Goal: Task Accomplishment & Management: Use online tool/utility

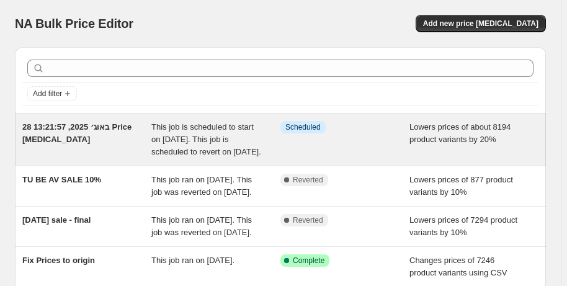
click at [109, 128] on span "28 באוג׳ 2025, 13:21:57 Price [MEDICAL_DATA]" at bounding box center [76, 133] width 109 height 22
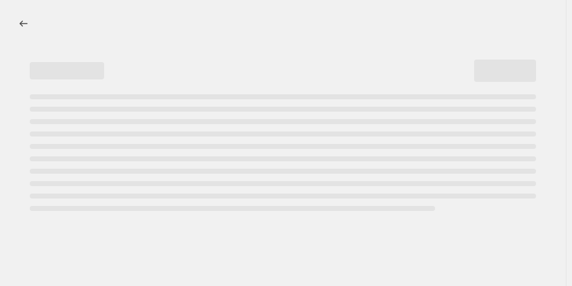
select select "percentage"
select select "tag"
select select "not_equal"
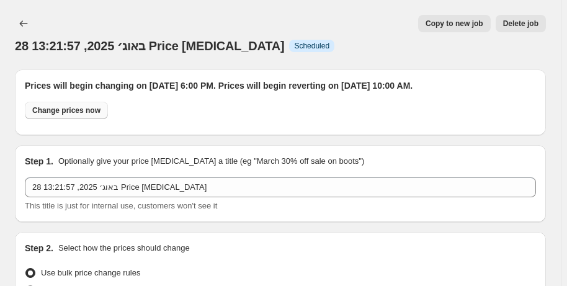
click at [89, 113] on span "Change prices now" at bounding box center [66, 110] width 68 height 10
radio input "true"
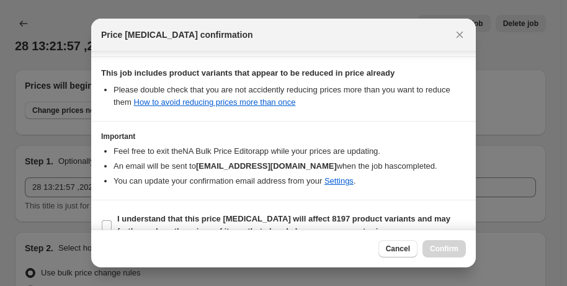
scroll to position [314, 0]
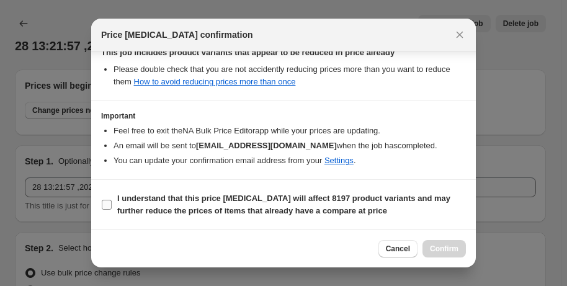
click at [109, 208] on input "I understand that this price change job will affect 8197 product variants and m…" at bounding box center [107, 205] width 10 height 10
checkbox input "true"
click at [445, 249] on span "Confirm" at bounding box center [444, 249] width 29 height 10
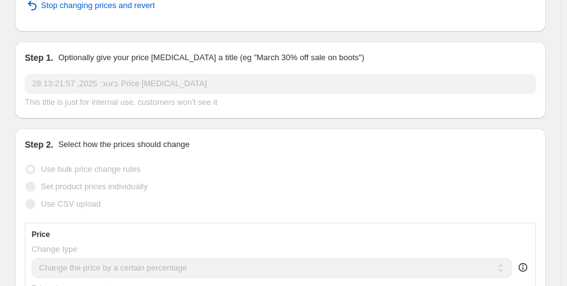
scroll to position [0, 0]
